Goal: Check status: Check status

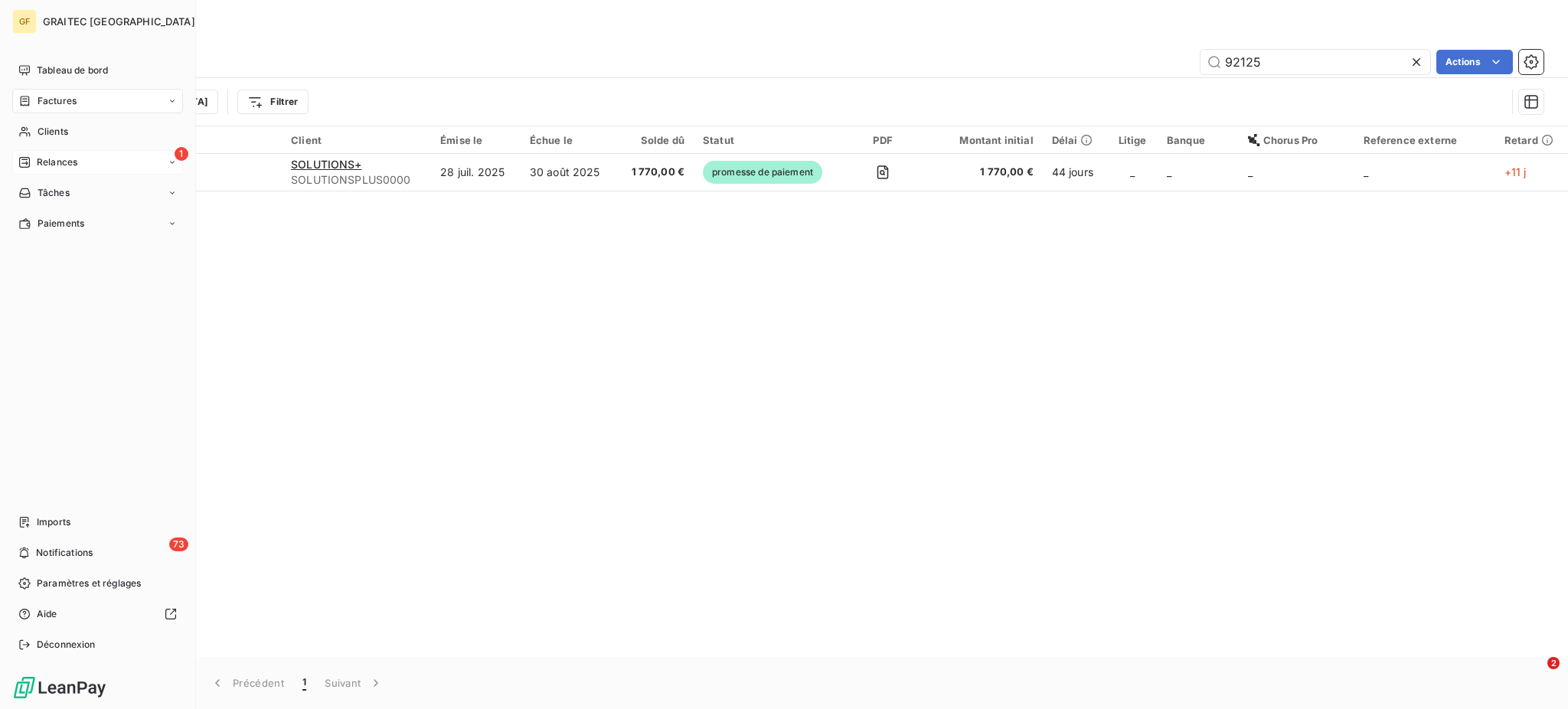
click at [63, 168] on span "Relances" at bounding box center [57, 162] width 41 height 14
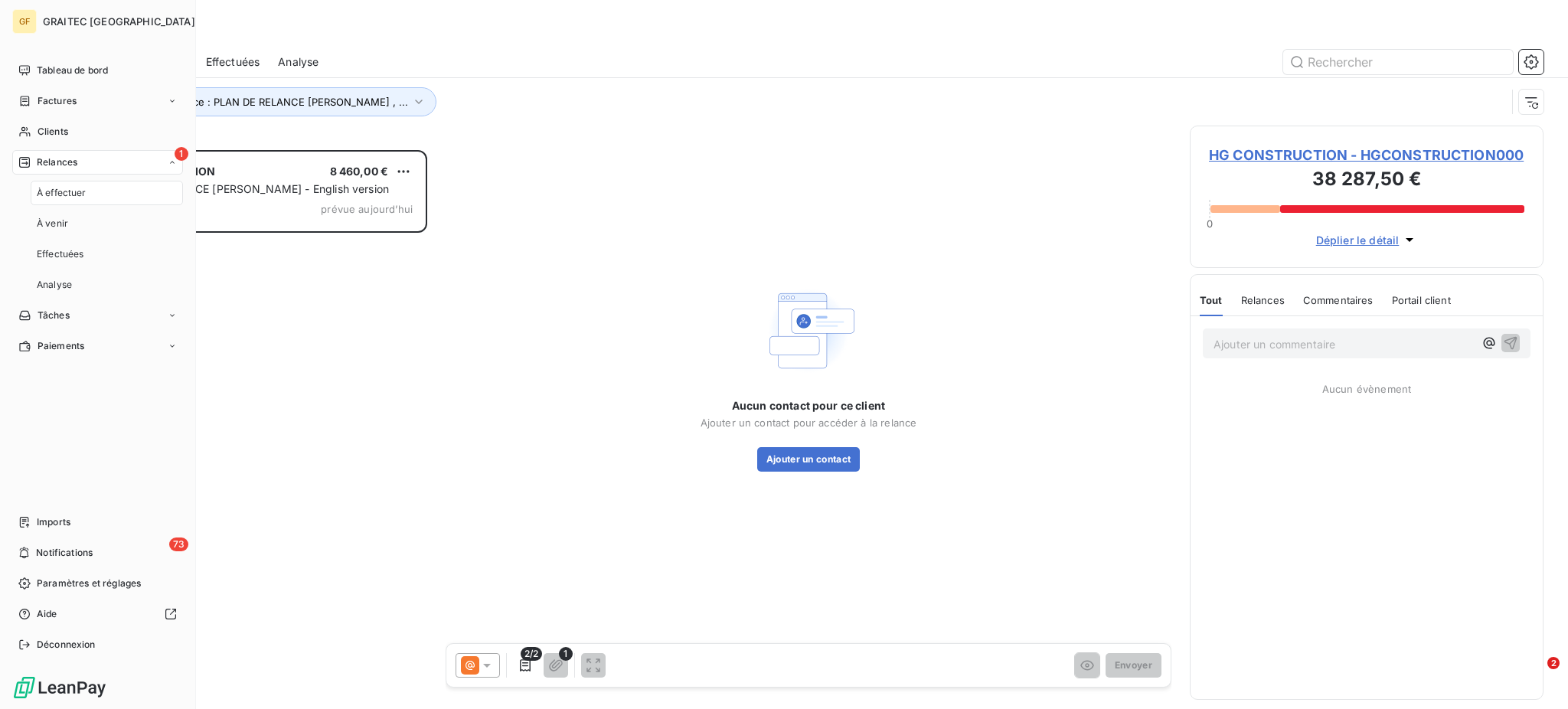
scroll to position [544, 338]
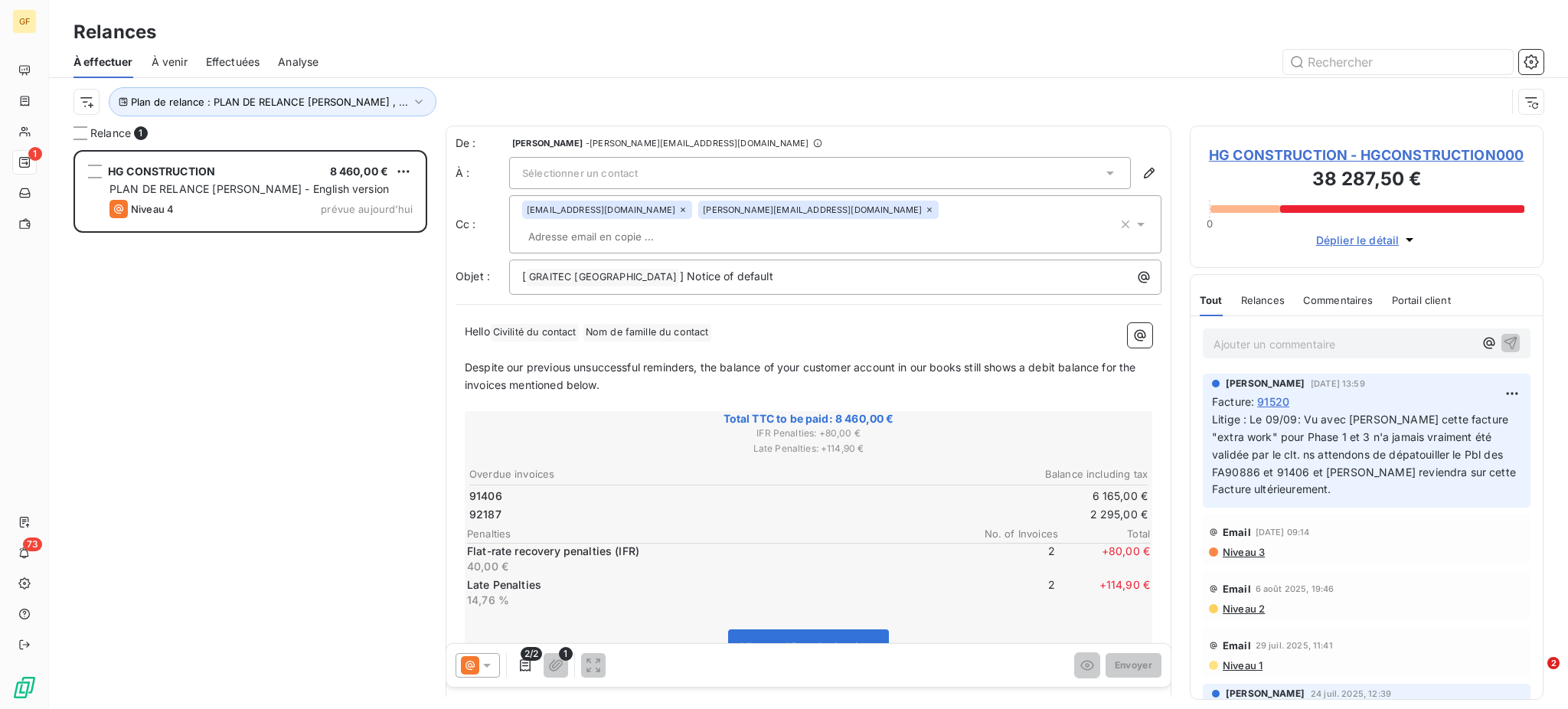
click at [168, 59] on span "À venir" at bounding box center [170, 62] width 36 height 15
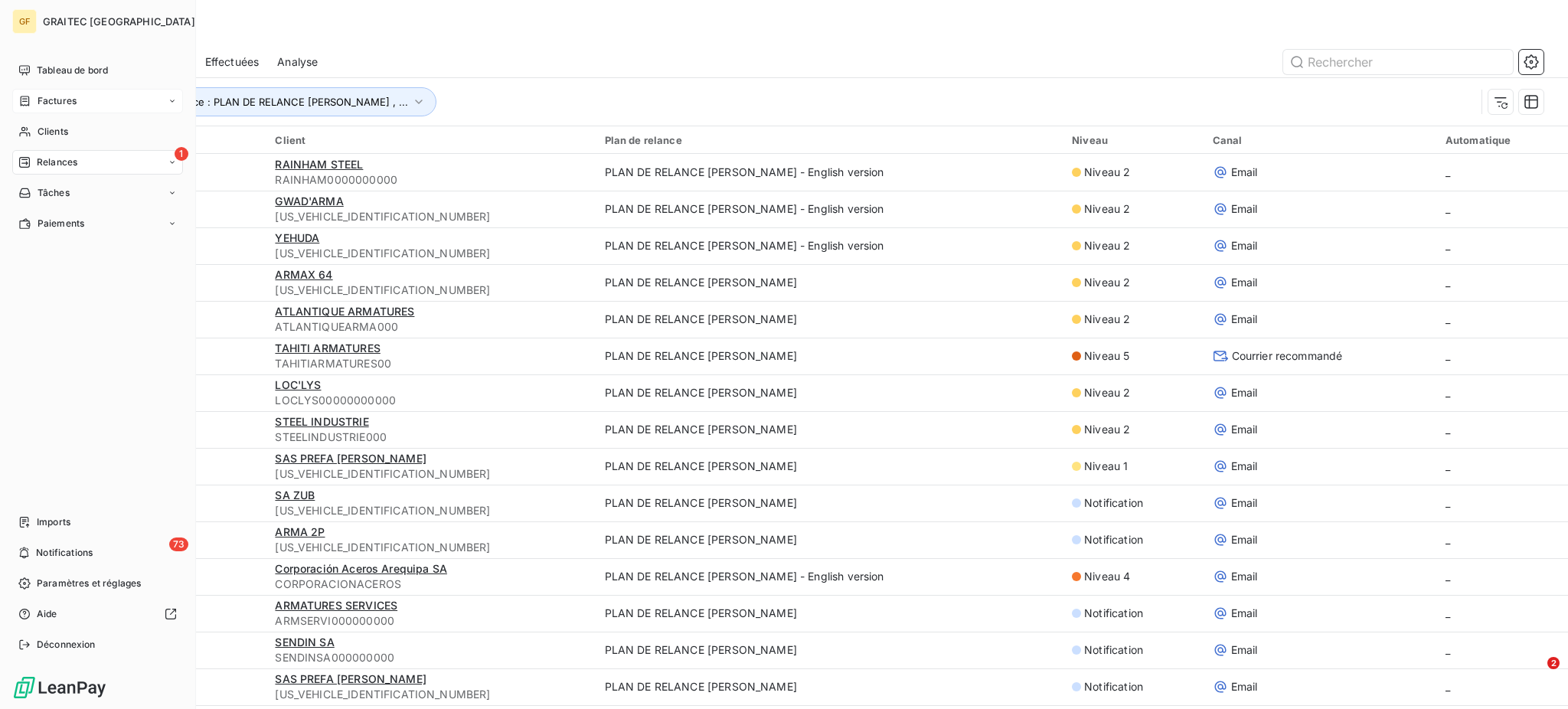
click at [59, 95] on span "Factures" at bounding box center [57, 101] width 39 height 14
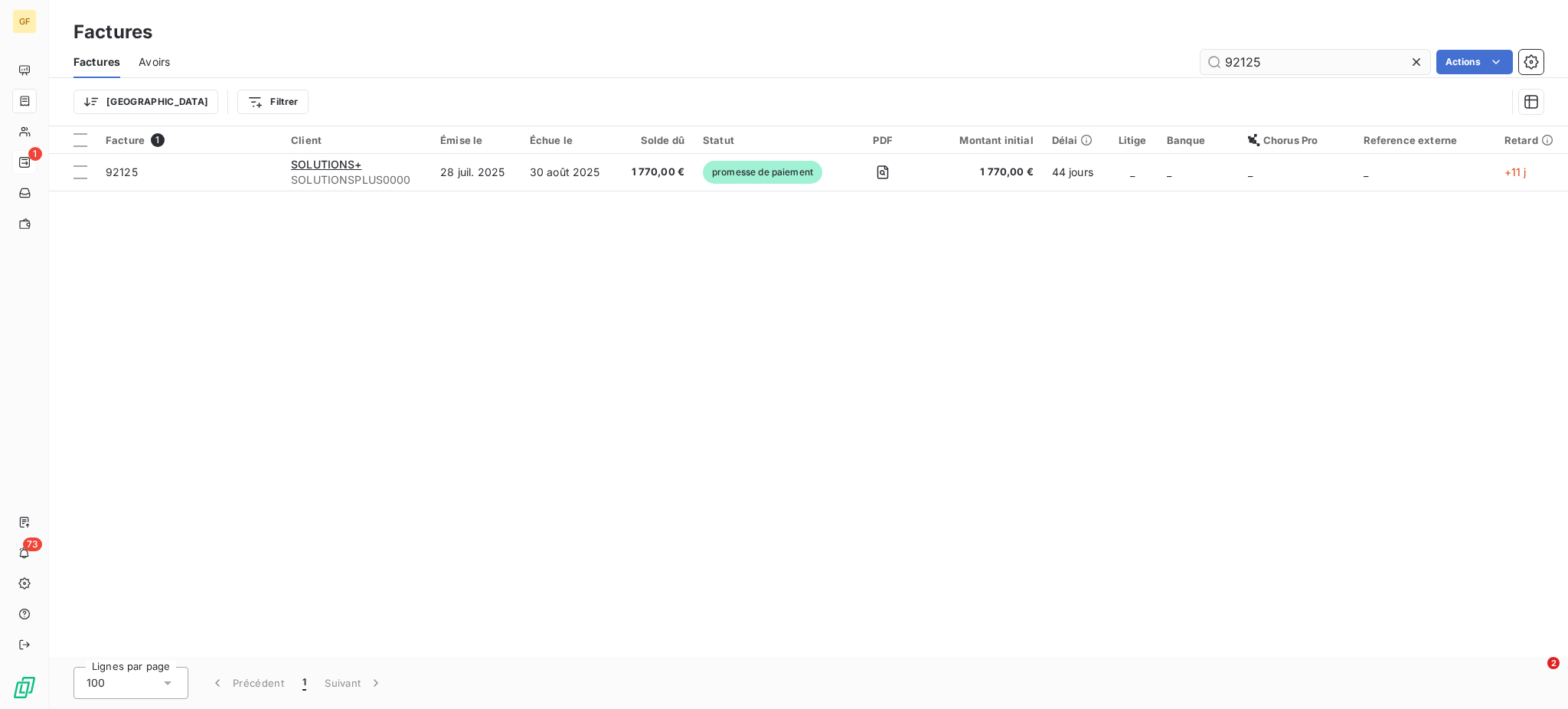
drag, startPoint x: 1239, startPoint y: 62, endPoint x: 1263, endPoint y: 69, distance: 25.0
click at [1265, 65] on input "92125" at bounding box center [1315, 62] width 229 height 25
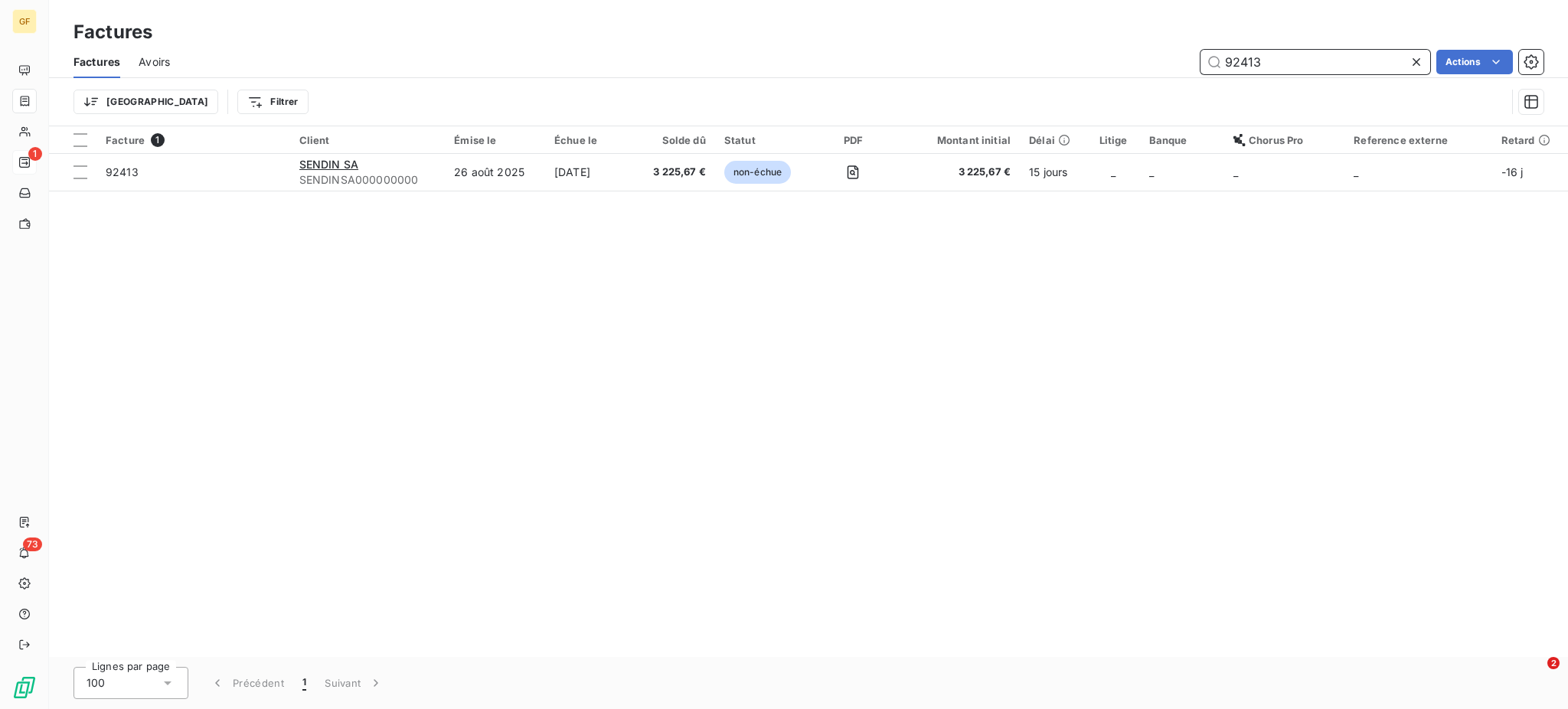
drag, startPoint x: 1239, startPoint y: 58, endPoint x: 1274, endPoint y: 59, distance: 35.0
click at [1274, 59] on input "92413" at bounding box center [1315, 62] width 229 height 25
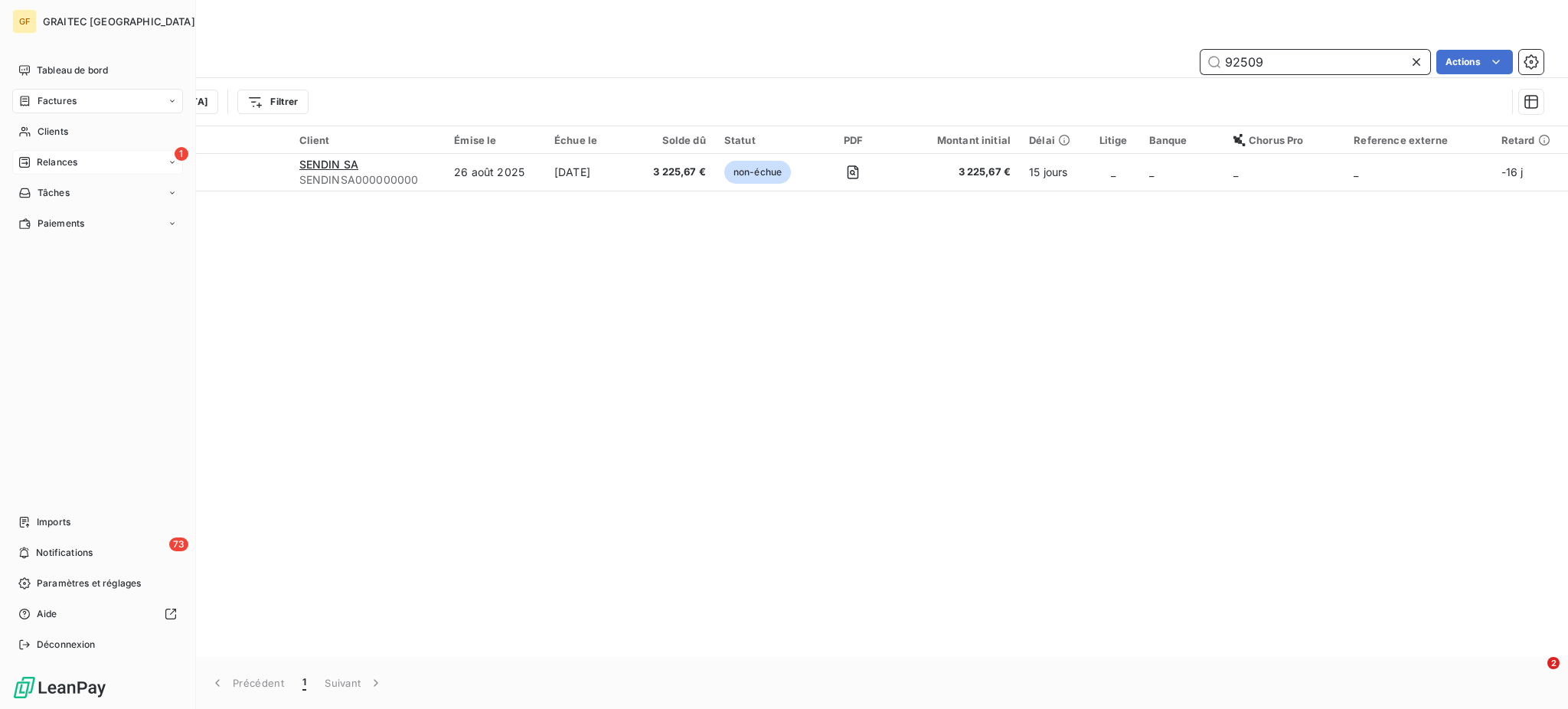
type input "92509"
